Goal: Answer question/provide support: Share knowledge or assist other users

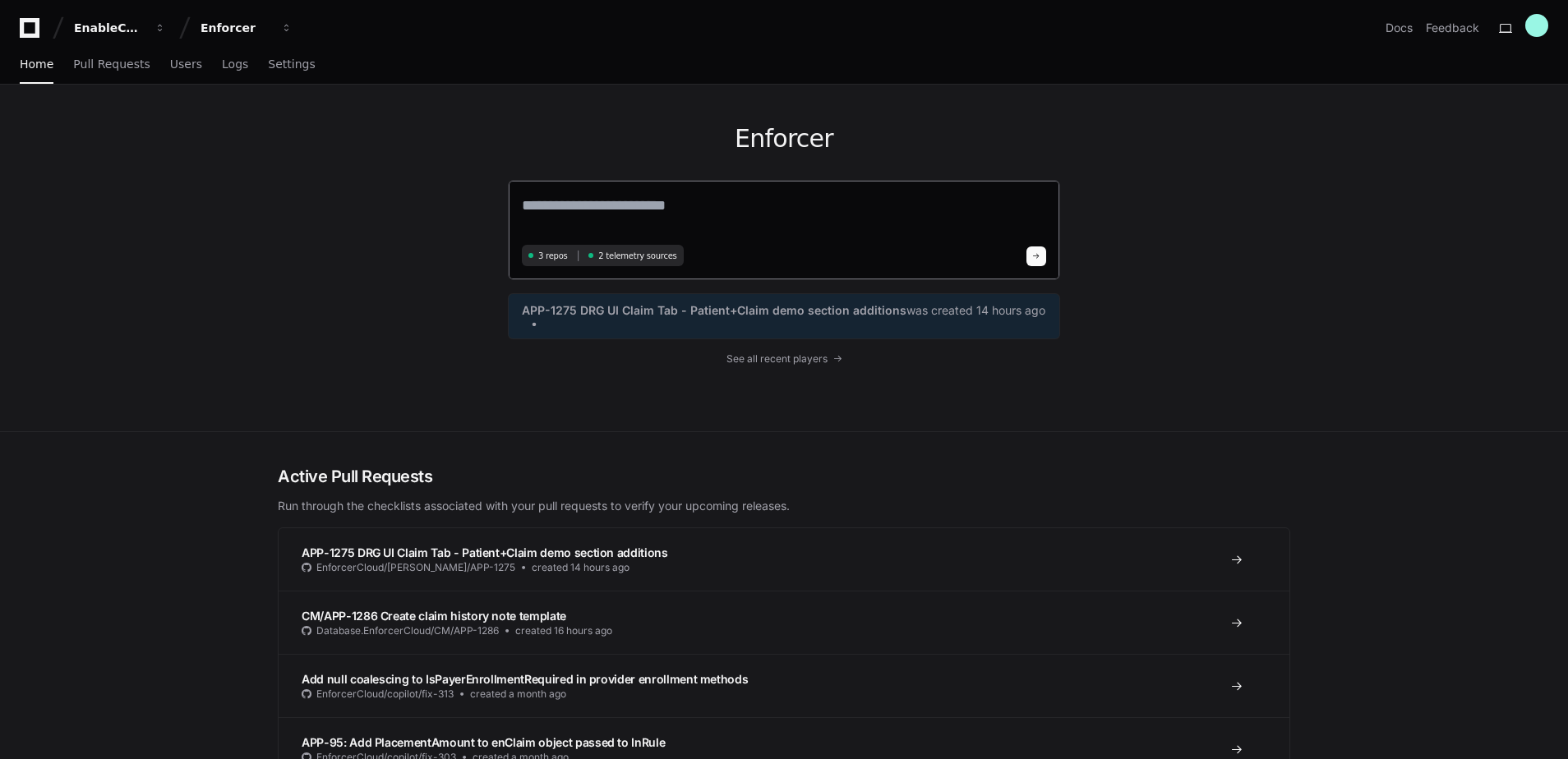
click at [621, 213] on textarea at bounding box center [784, 216] width 525 height 46
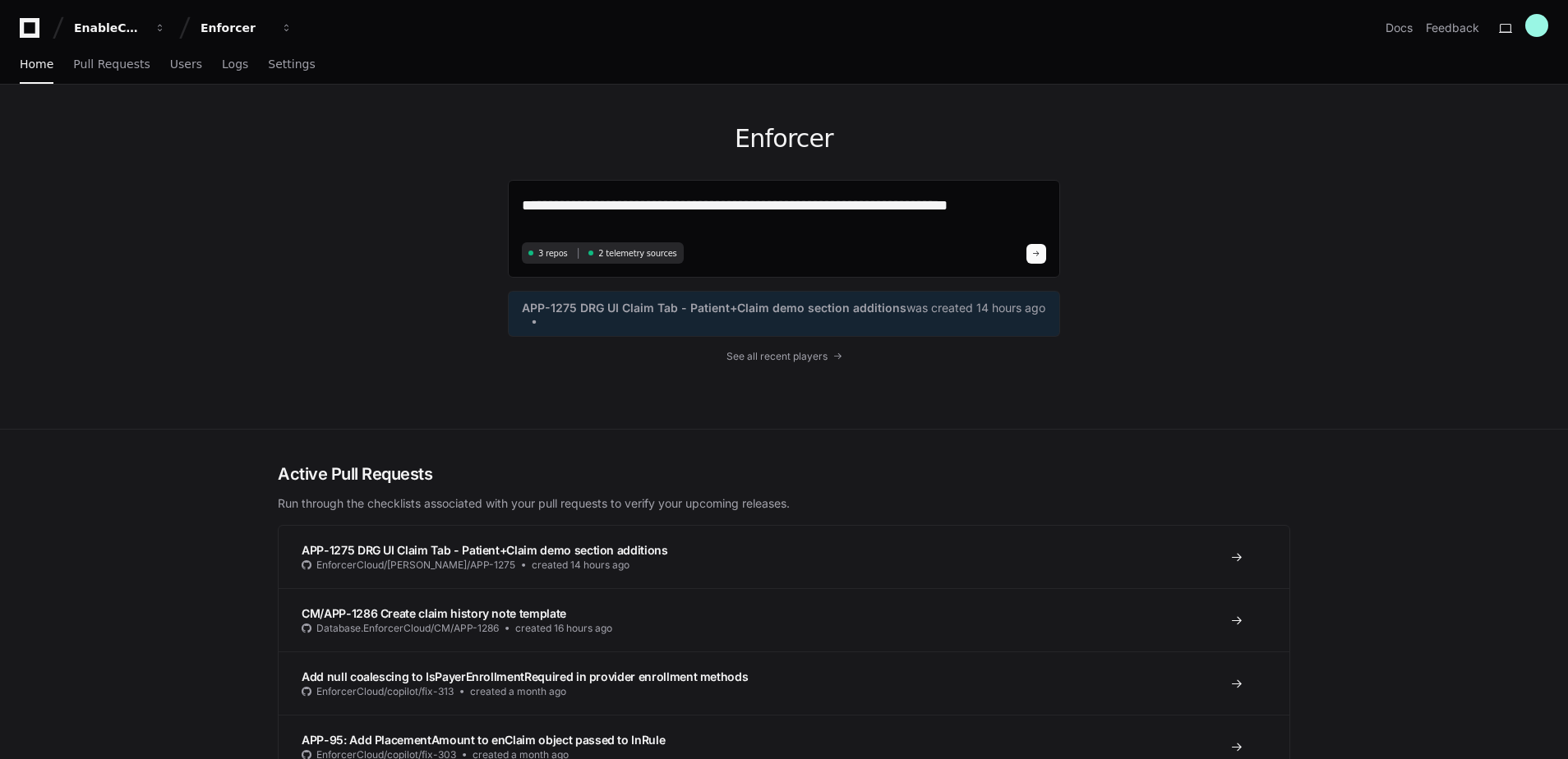
type textarea "**********"
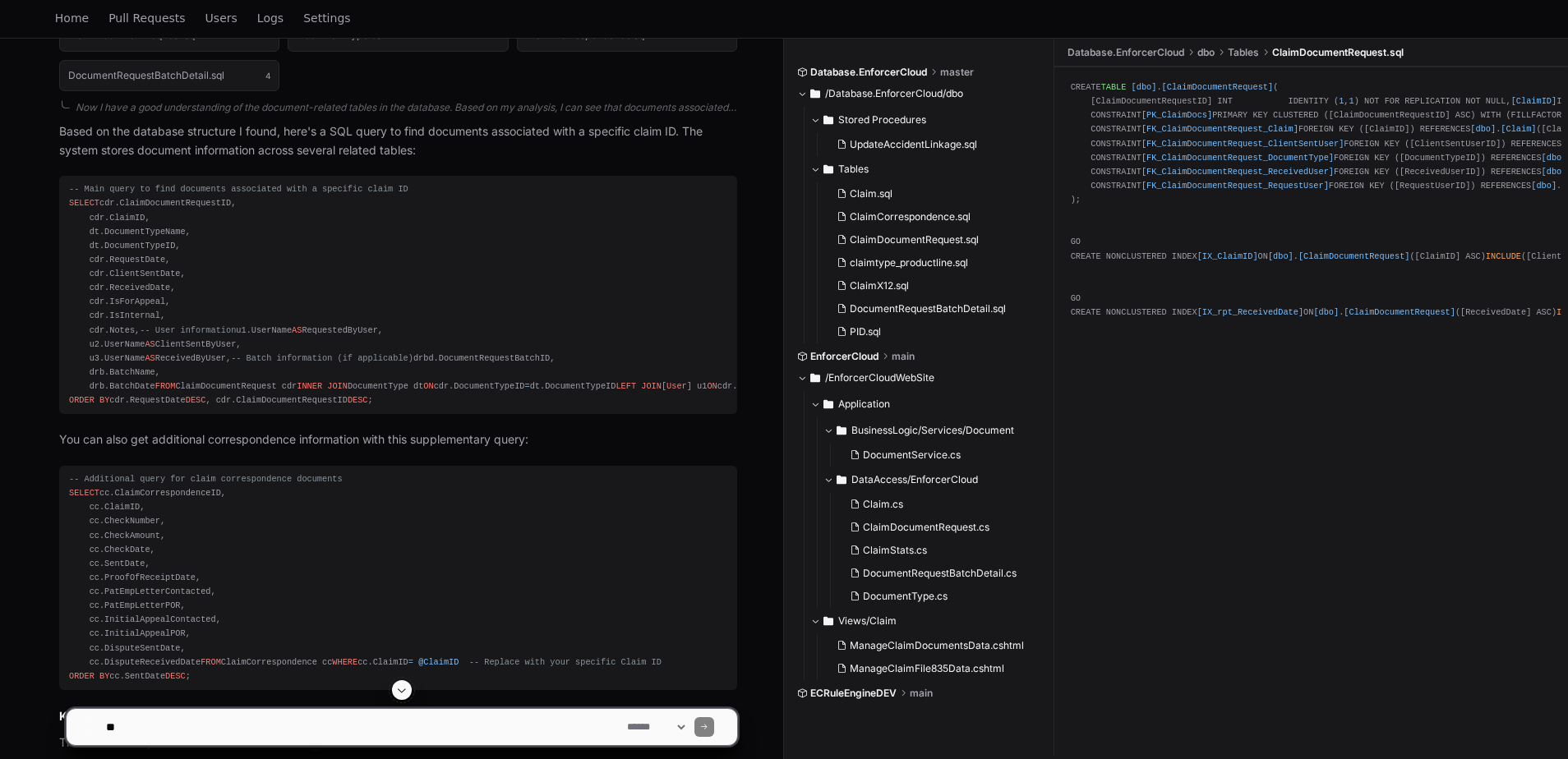
scroll to position [514, 0]
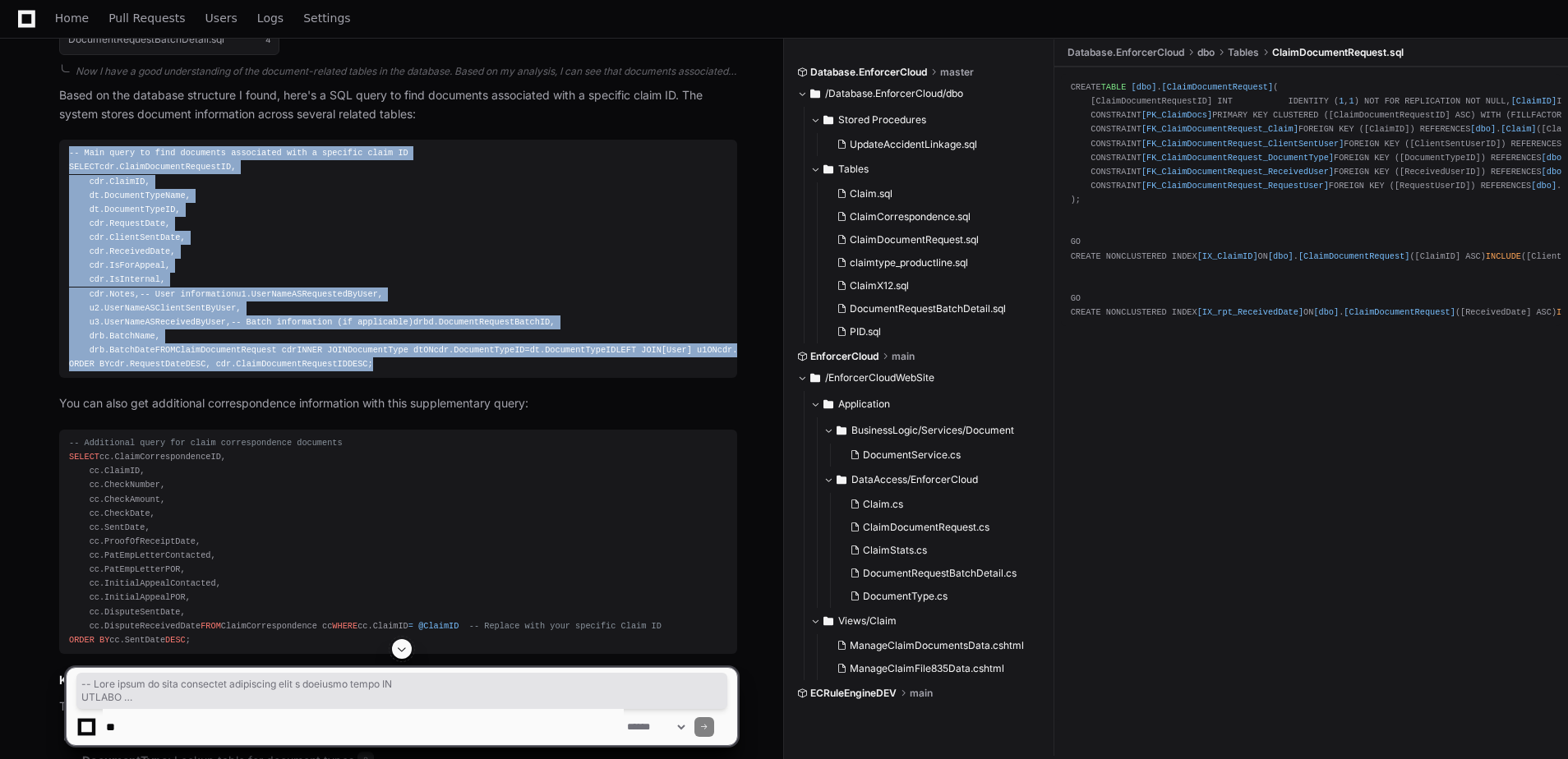
drag, startPoint x: 344, startPoint y: 592, endPoint x: 52, endPoint y: 151, distance: 528.9
click at [52, 151] on div "ClaimDocumentRequest.sql 1 DocumentType.cs 2 ClaimCorrespondence.sql 3 Document…" at bounding box center [381, 481] width 710 height 1016
copy div "-- Main query to find documents associated with a specific claim ID SELECT cdr.…"
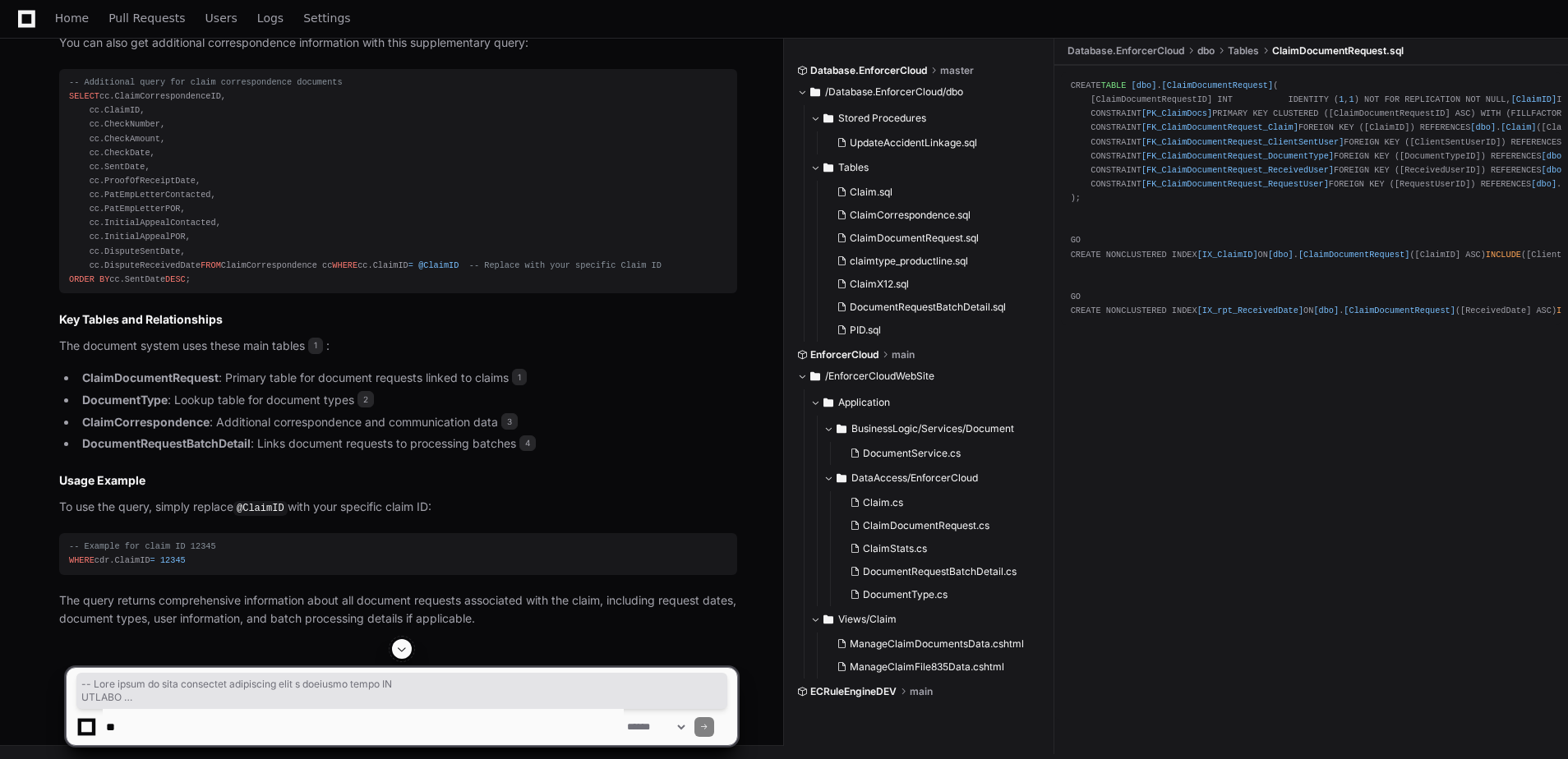
scroll to position [925, 0]
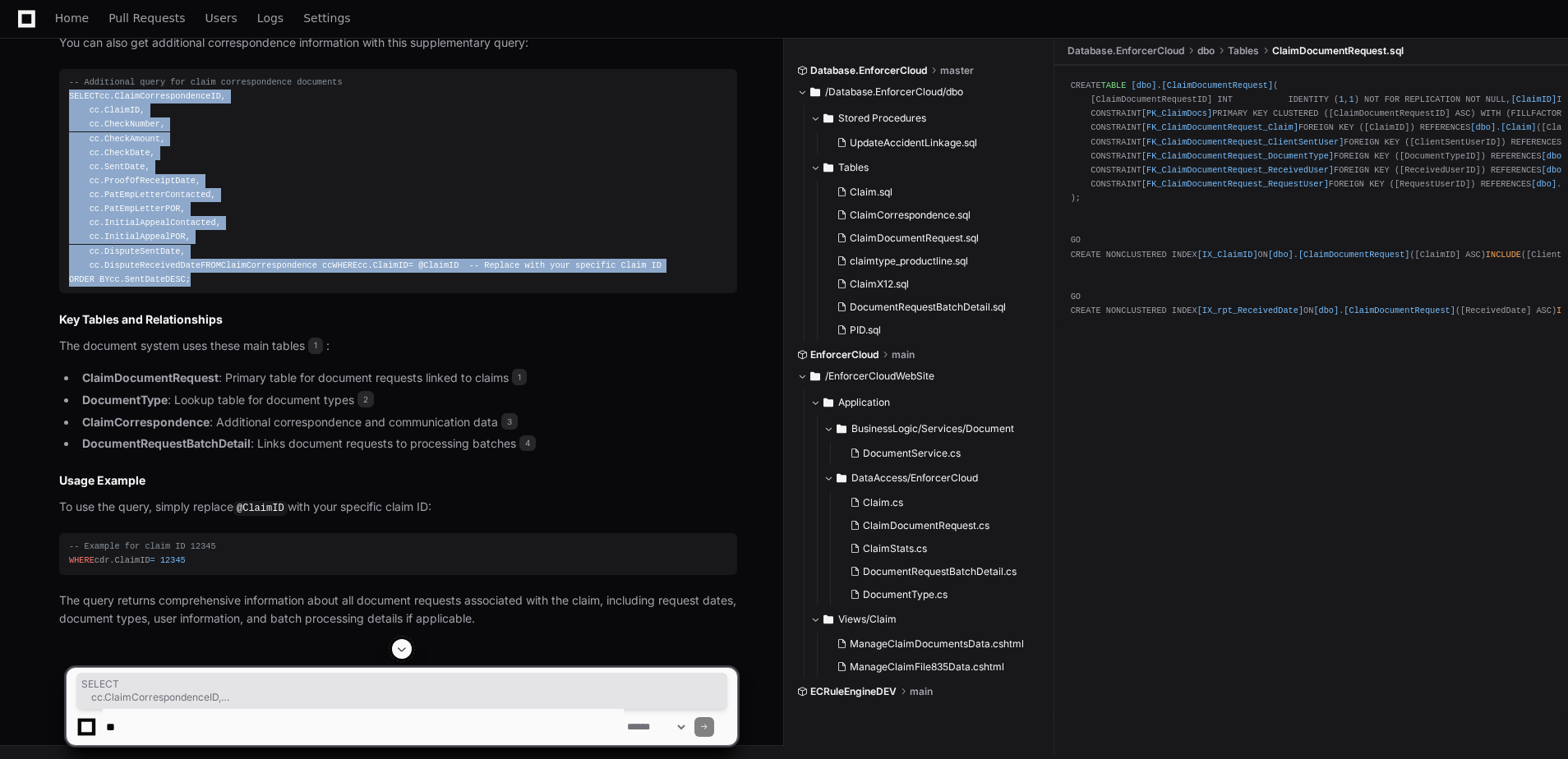
drag, startPoint x: 184, startPoint y: 542, endPoint x: 66, endPoint y: 269, distance: 297.4
click at [66, 269] on pre "-- Additional query for claim correspondence documents SELECT cc.ClaimCorrespon…" at bounding box center [398, 181] width 678 height 224
drag, startPoint x: 66, startPoint y: 269, endPoint x: 95, endPoint y: 341, distance: 77.6
copy div "SELECT cc.ClaimCorrespondenceID, cc.ClaimID, cc.CheckNumber, cc.CheckAmount, cc…"
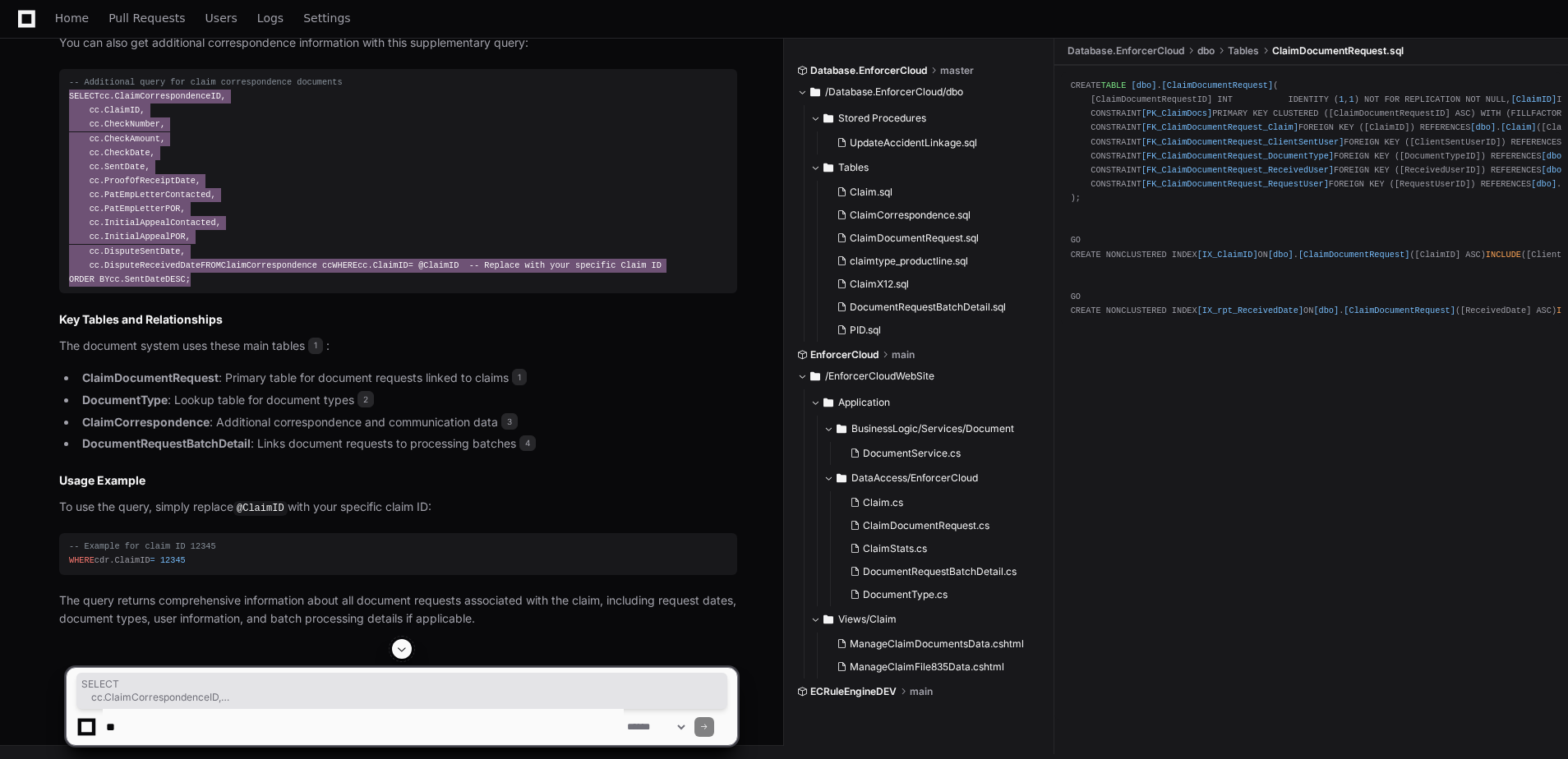
scroll to position [1184, 0]
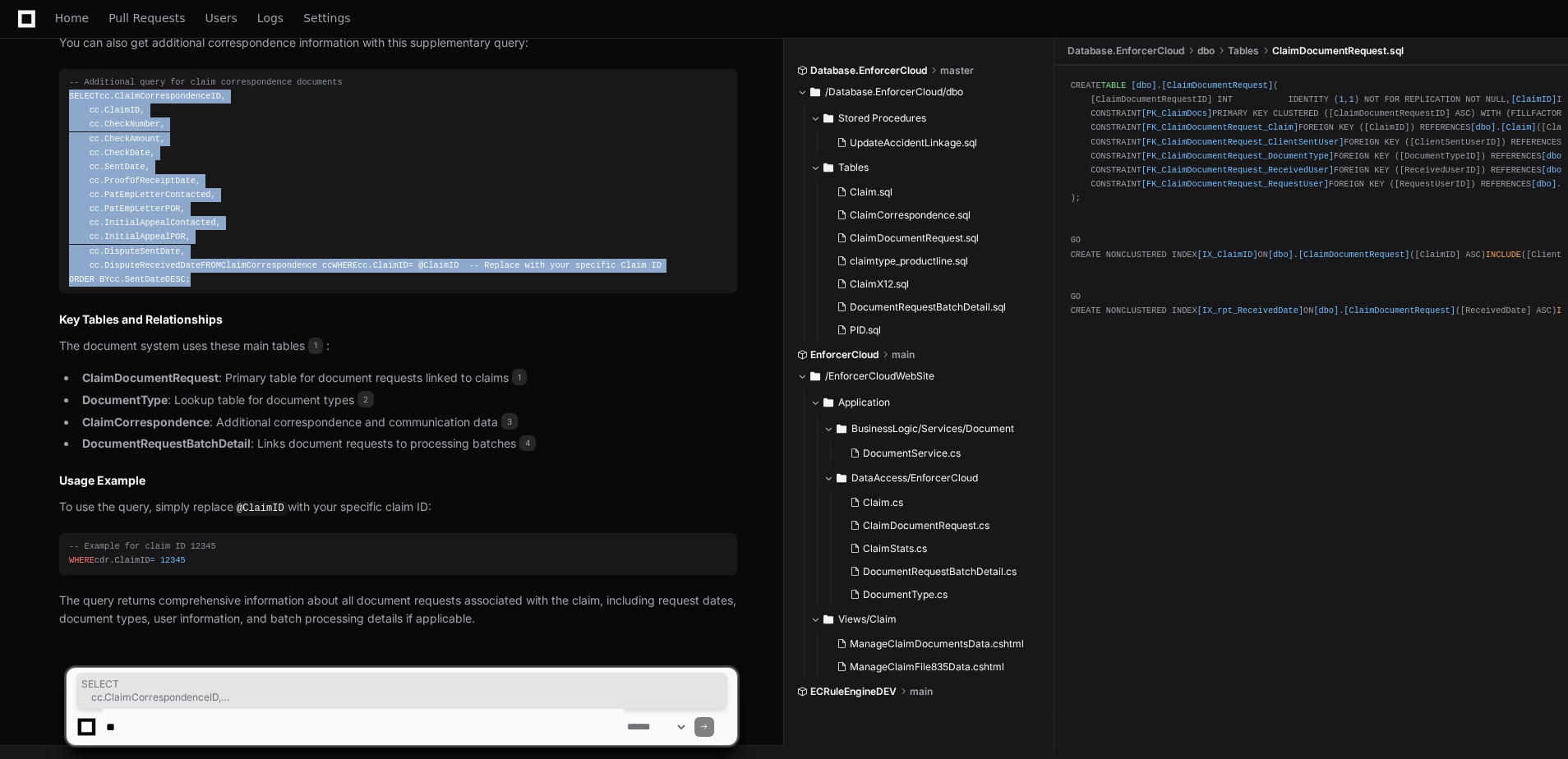
click at [266, 720] on textarea at bounding box center [363, 727] width 521 height 37
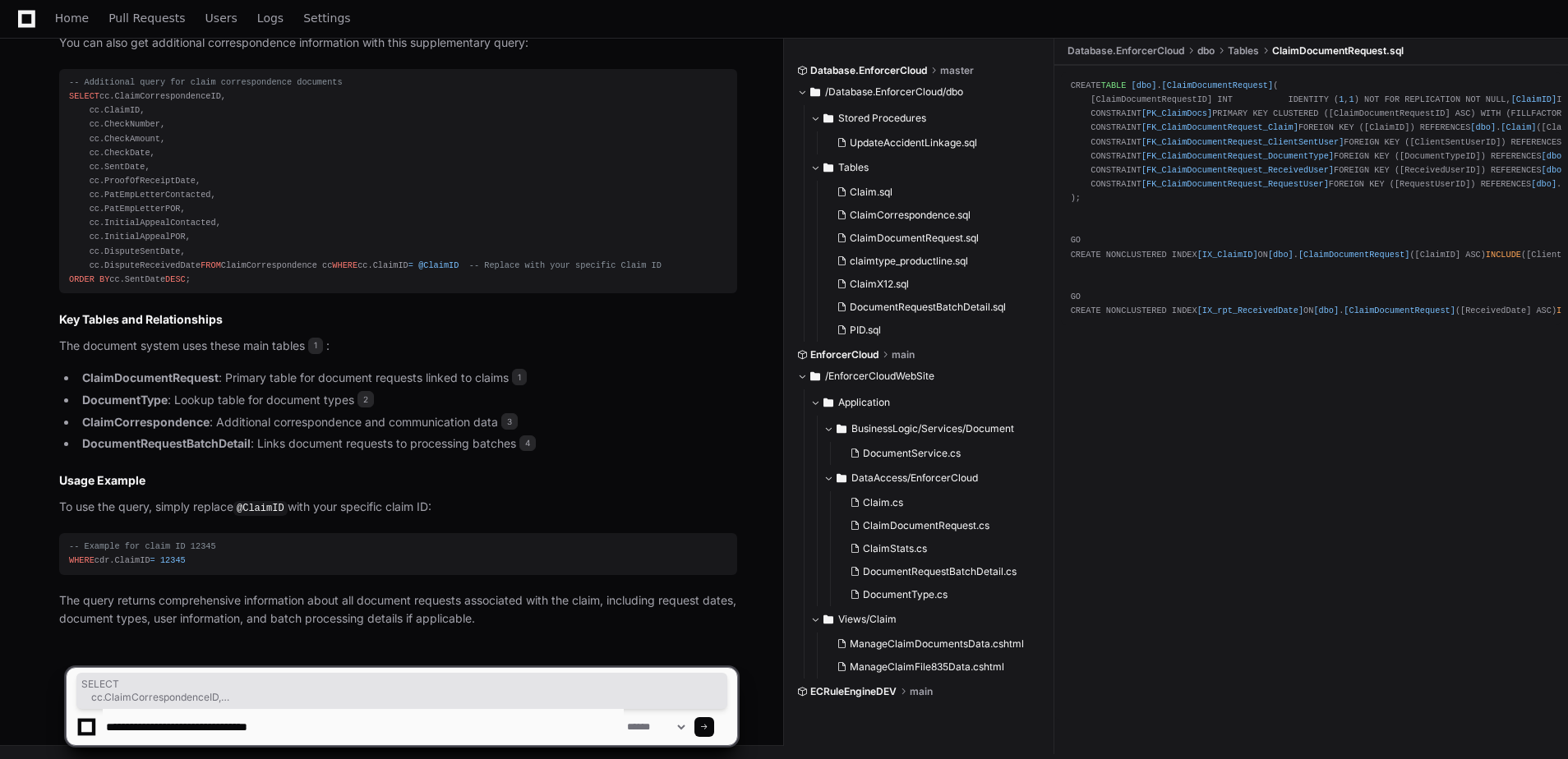
type textarea "**********"
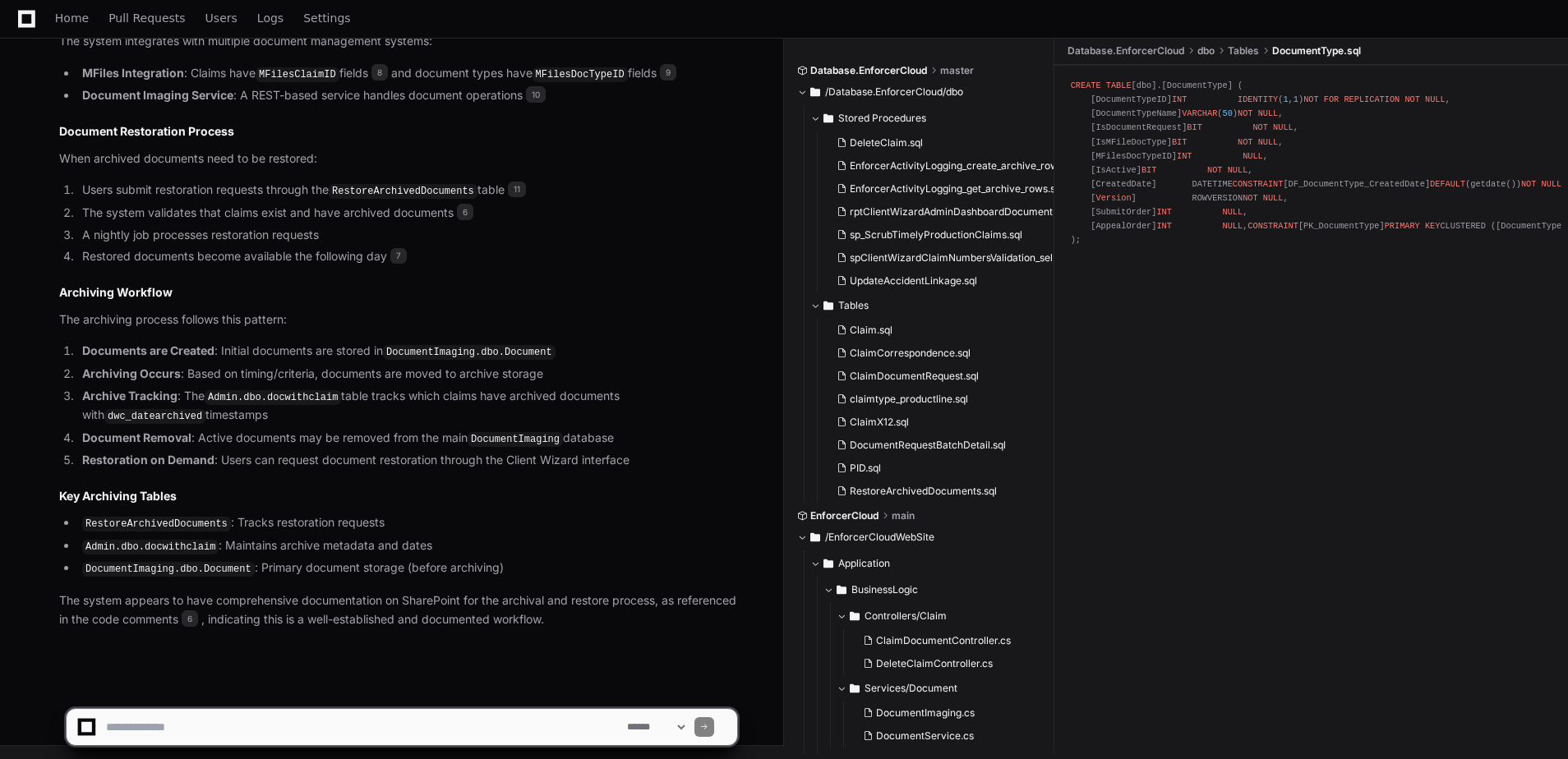
scroll to position [3308, 0]
click at [233, 732] on textarea at bounding box center [363, 727] width 521 height 37
type textarea "**********"
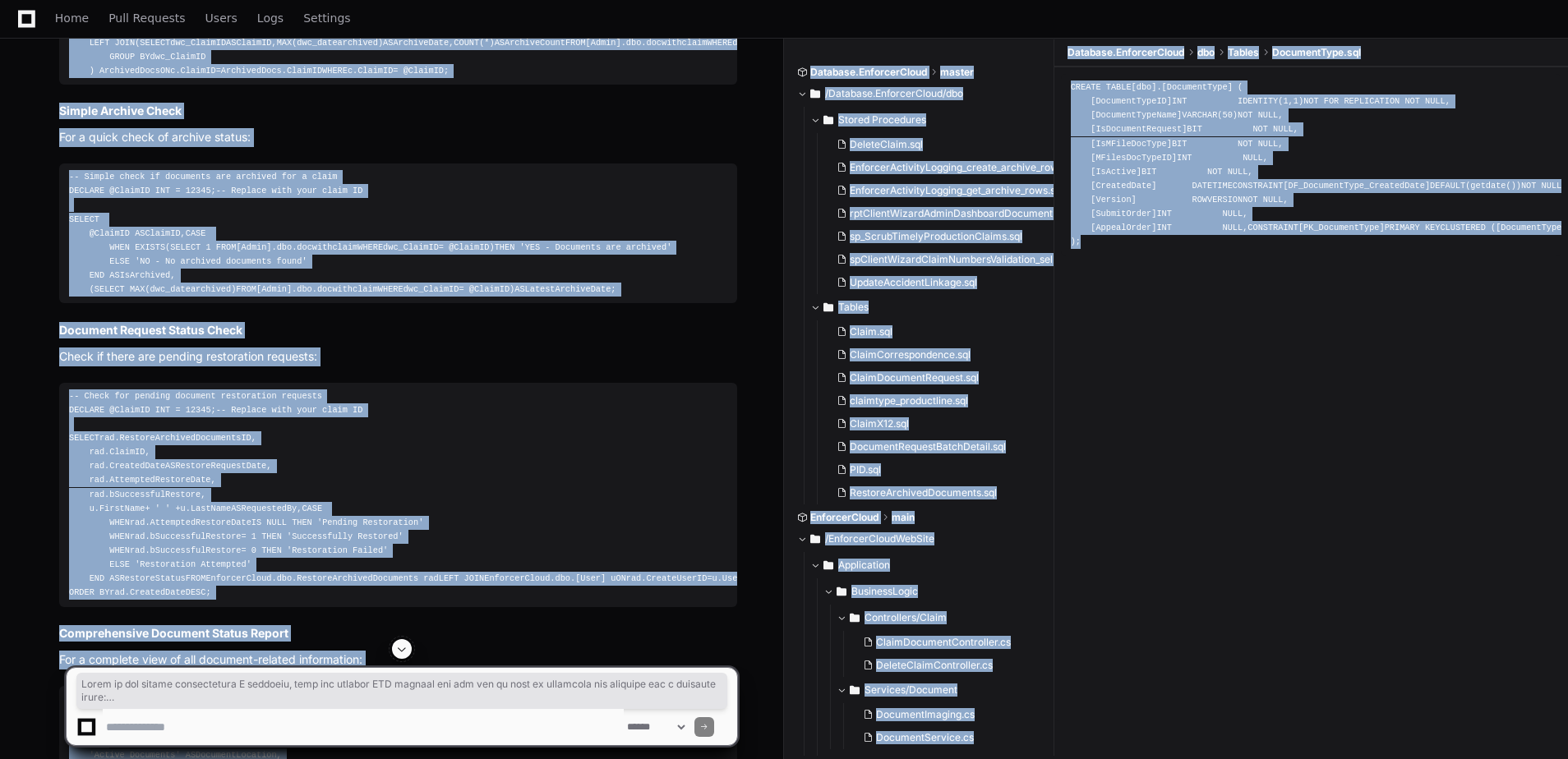
scroll to position [4249, 0]
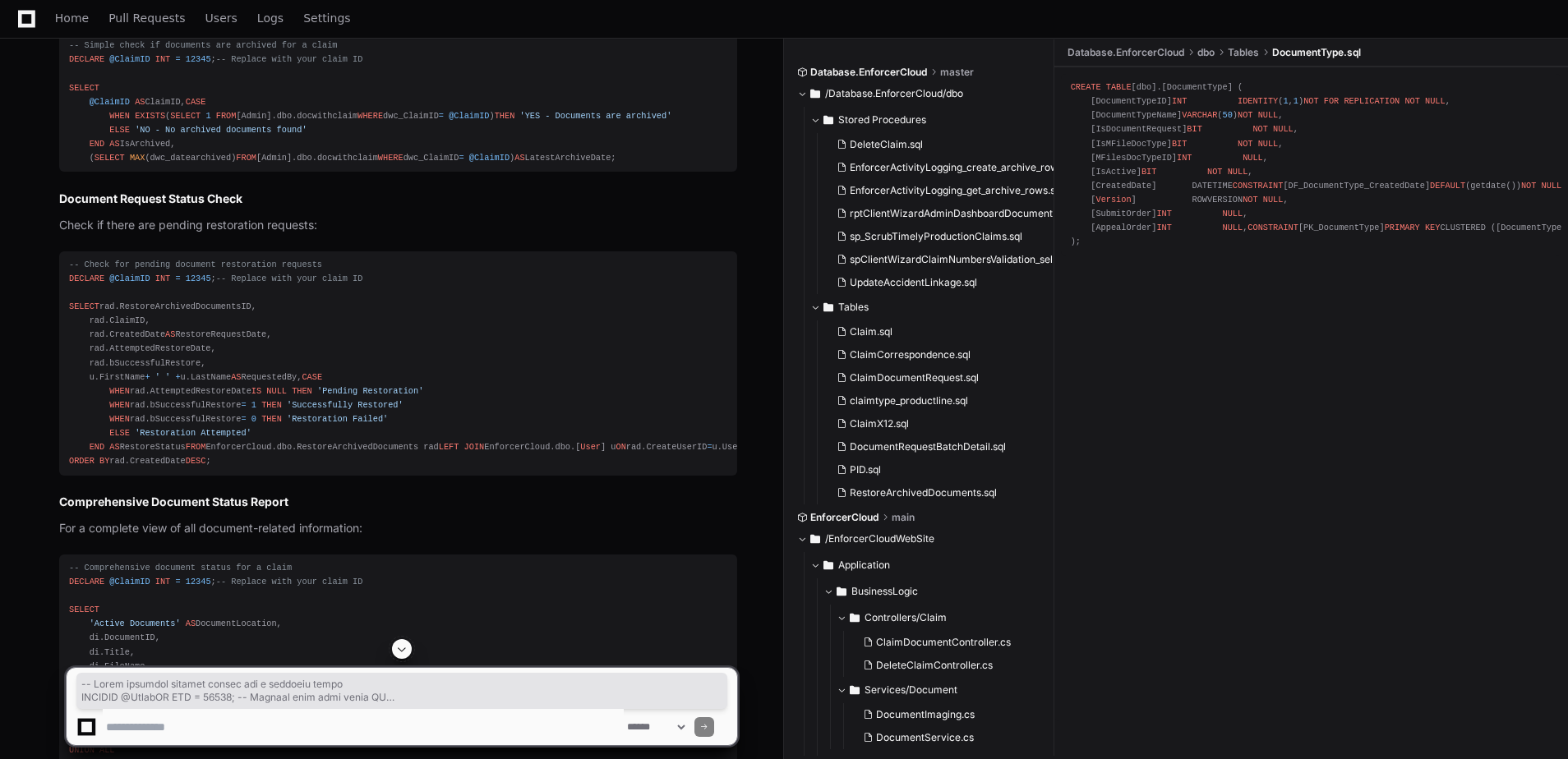
scroll to position [4495, 0]
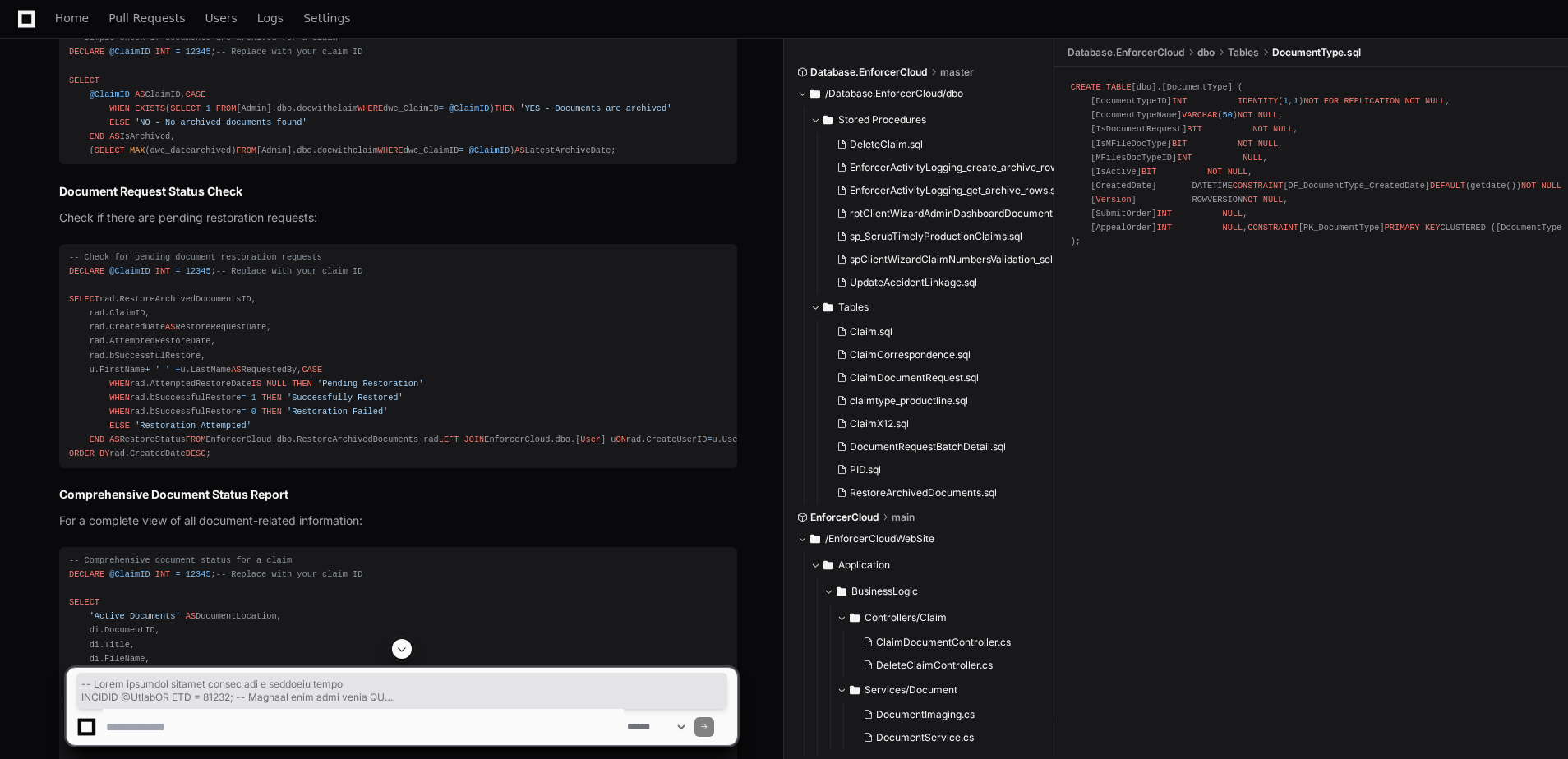
drag, startPoint x: 67, startPoint y: 97, endPoint x: 334, endPoint y: 557, distance: 531.9
drag, startPoint x: 334, startPoint y: 557, endPoint x: 165, endPoint y: 457, distance: 196.4
copy div "-- Check document archive status for a specific claim DECLARE @ClaimID INT = 12…"
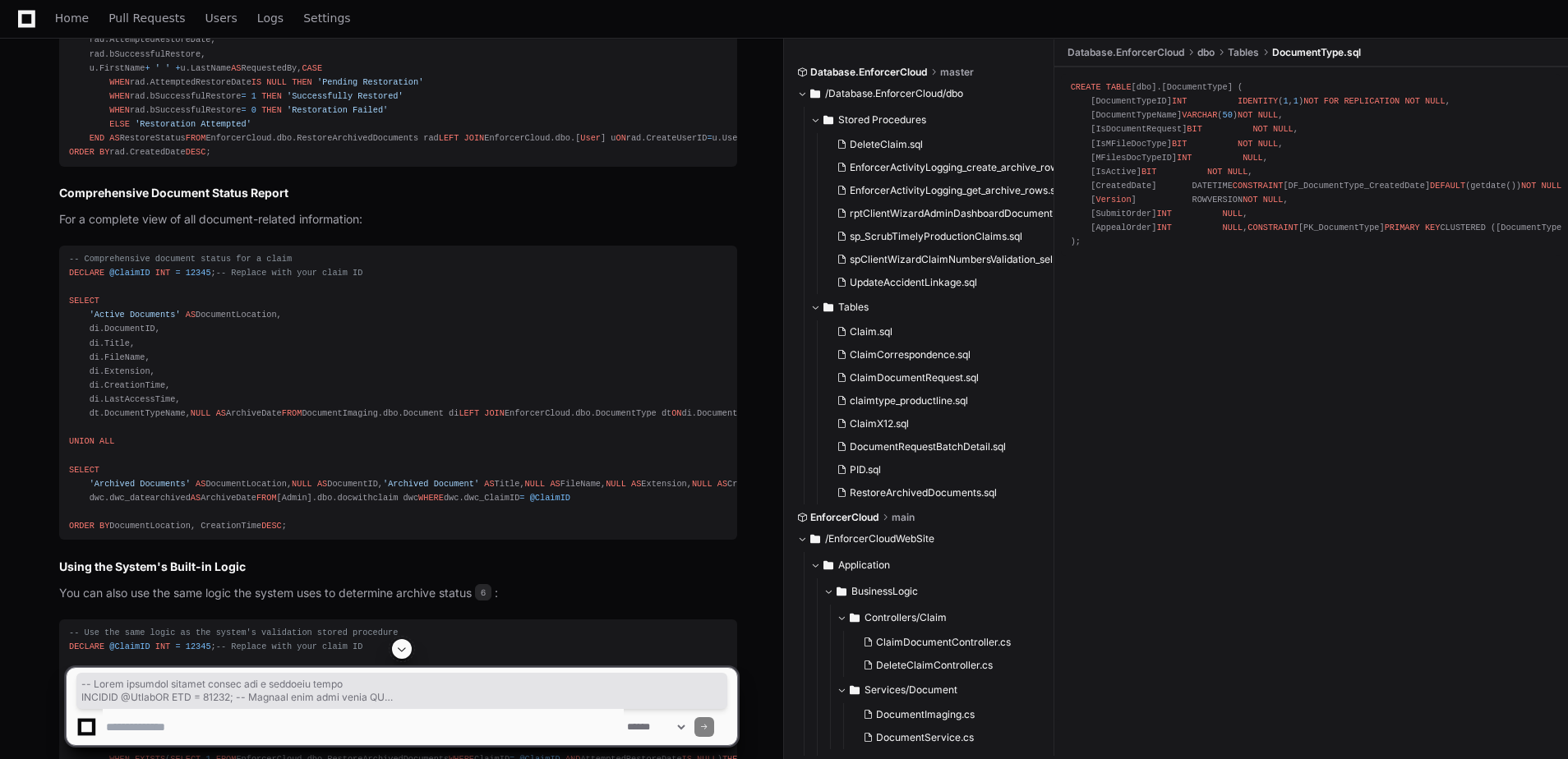
scroll to position [4824, 0]
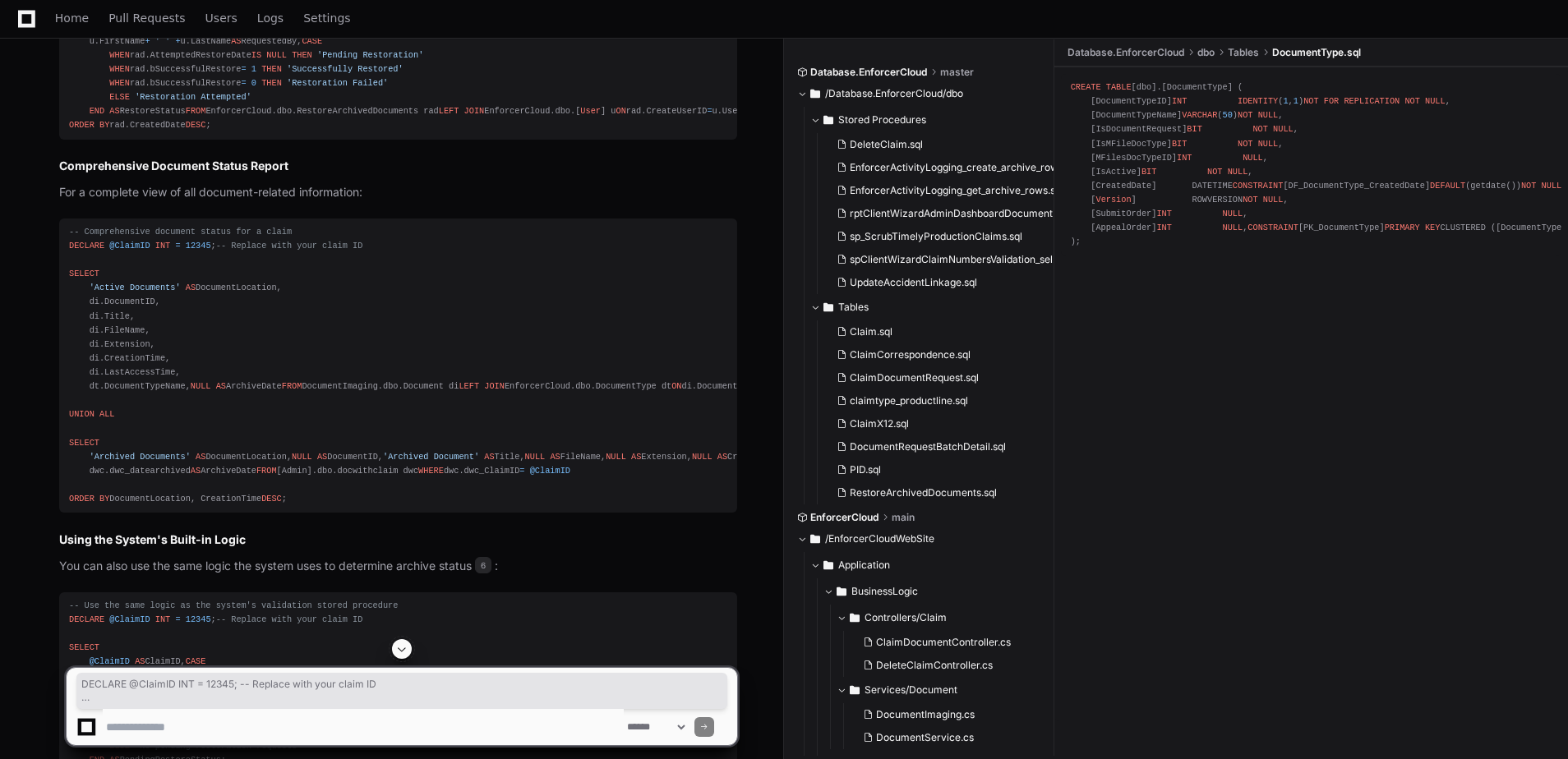
drag, startPoint x: 621, startPoint y: 473, endPoint x: 58, endPoint y: 353, distance: 575.6
click at [58, 353] on div "Thinking spClientWizardClaimNumbersValidation_sel.sql 6 The user wants to know …" at bounding box center [381, 162] width 710 height 2351
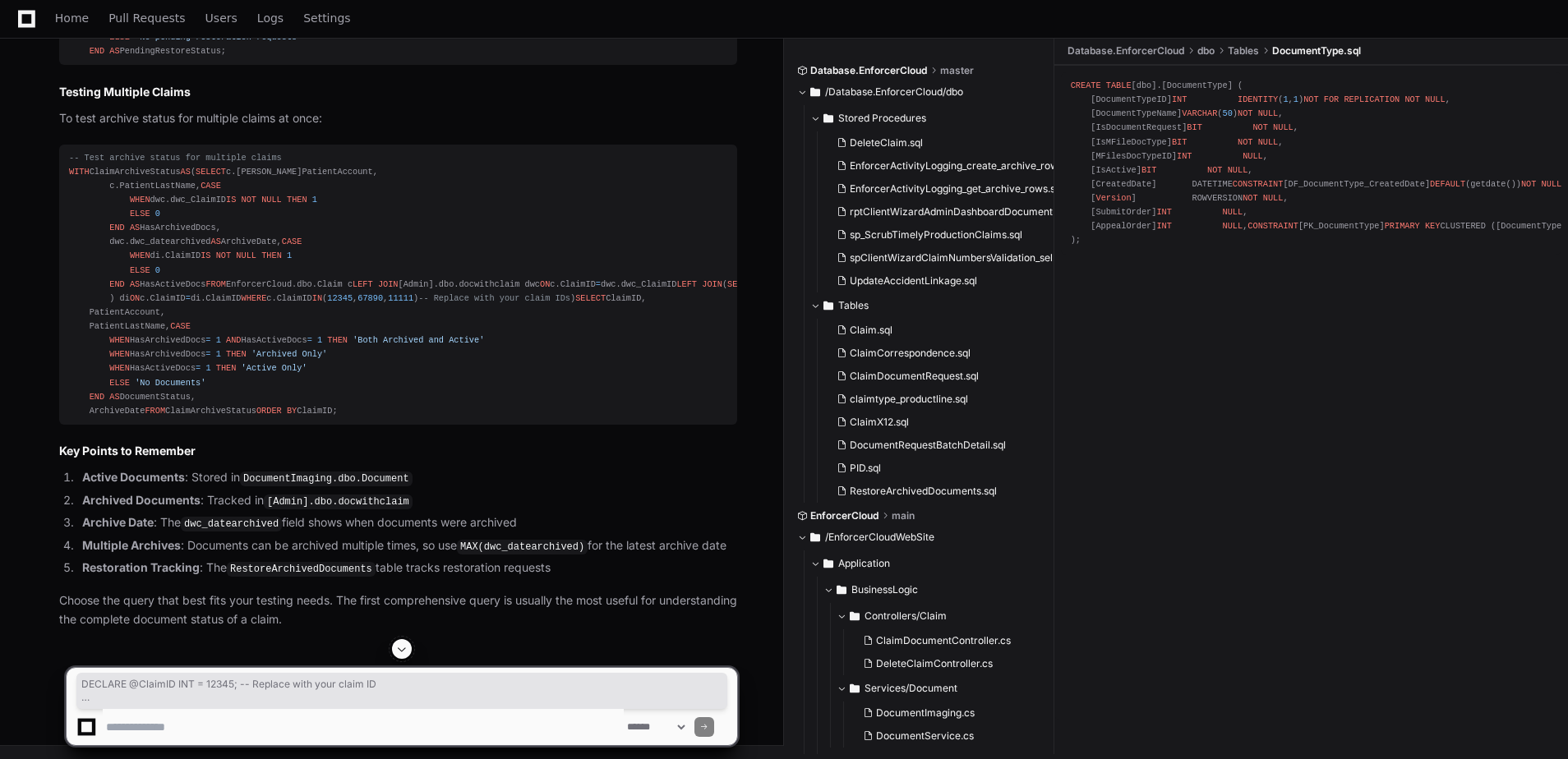
scroll to position [6139, 0]
drag, startPoint x: 222, startPoint y: 564, endPoint x: 64, endPoint y: 313, distance: 296.6
drag, startPoint x: 64, startPoint y: 313, endPoint x: 212, endPoint y: 291, distance: 149.6
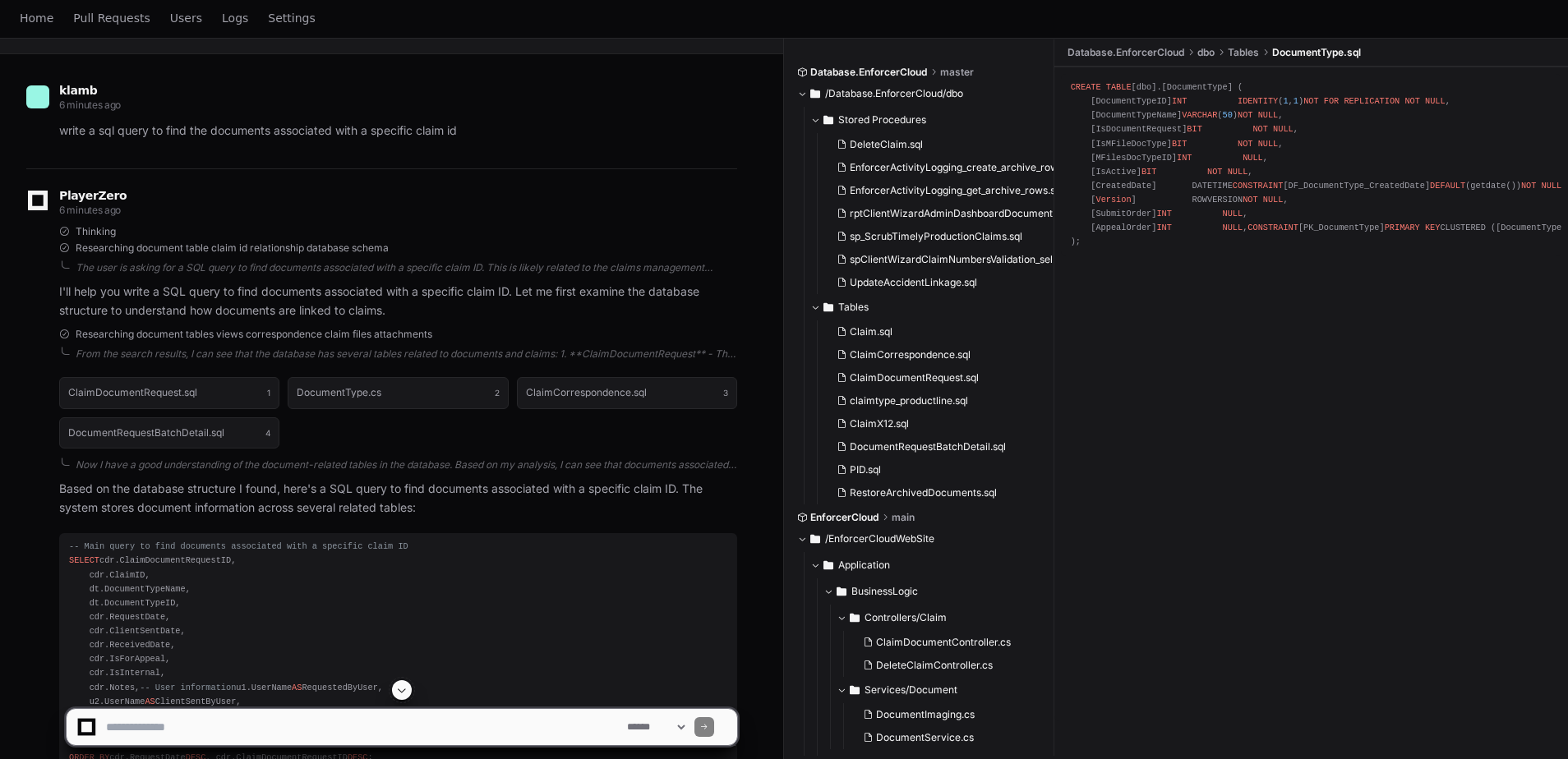
scroll to position [0, 0]
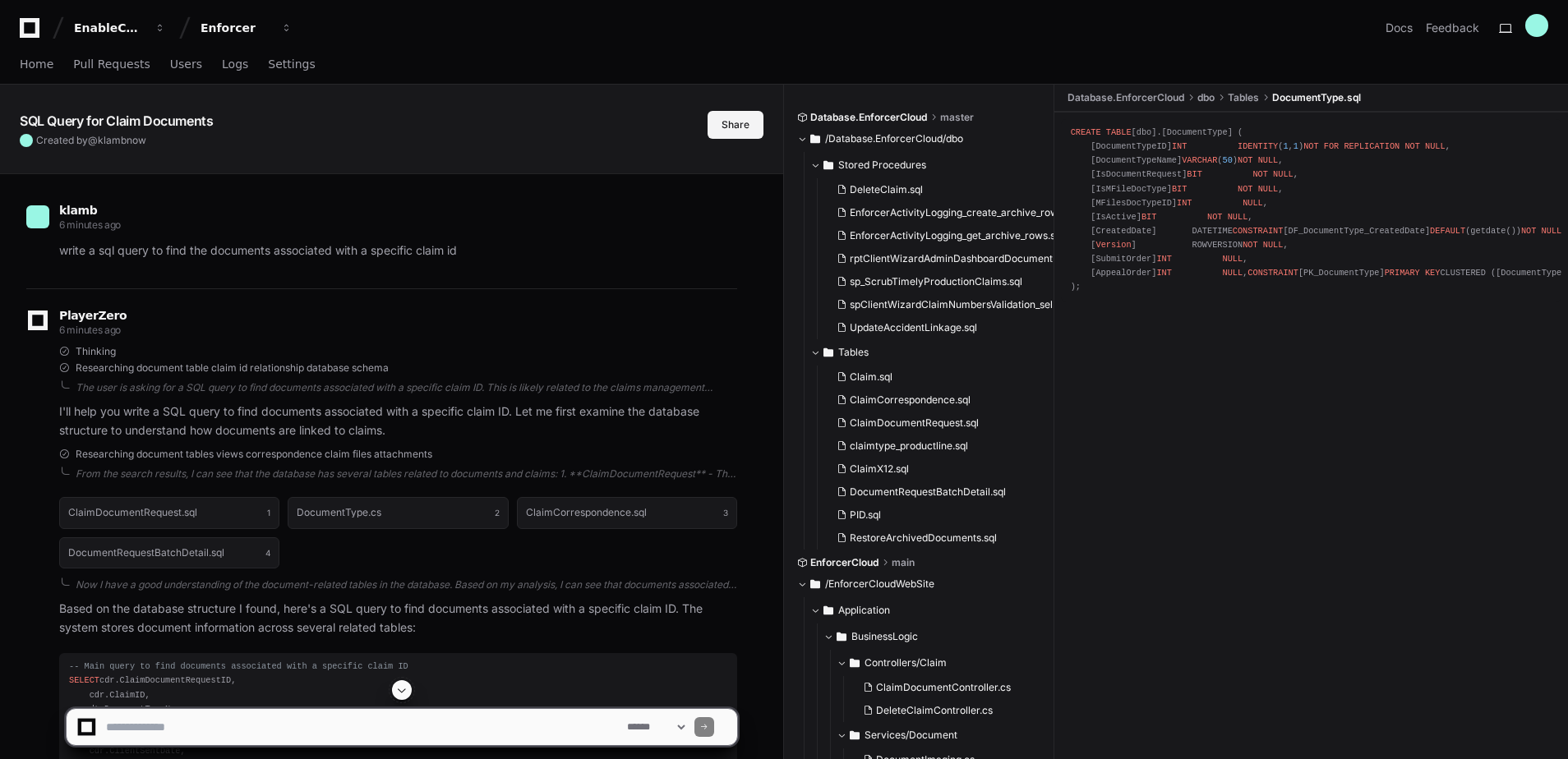
click at [746, 116] on button "Share" at bounding box center [735, 125] width 56 height 28
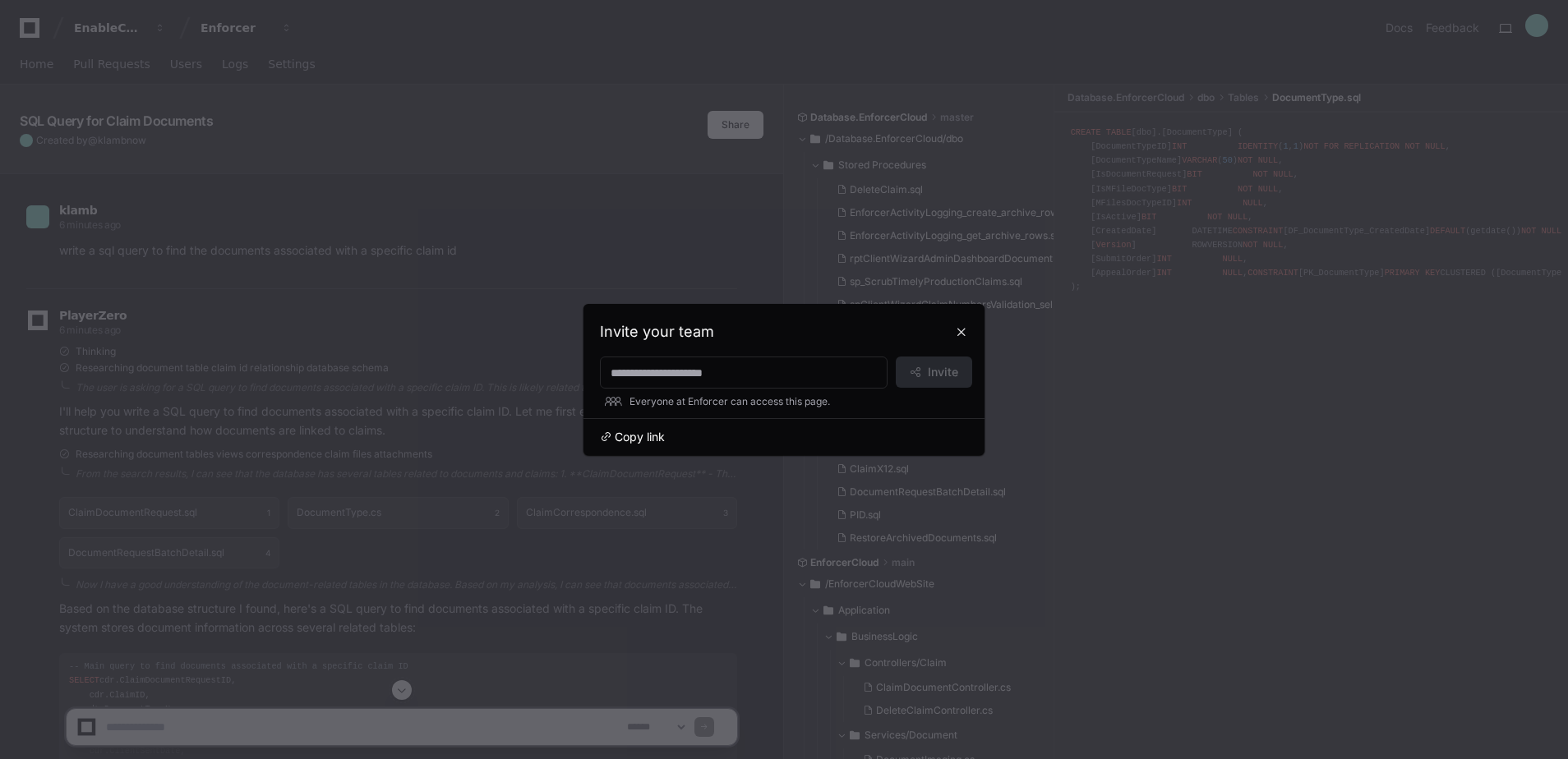
click at [622, 432] on span "Copy link" at bounding box center [639, 437] width 50 height 17
click at [959, 336] on button at bounding box center [961, 332] width 27 height 27
